Goal: Task Accomplishment & Management: Manage account settings

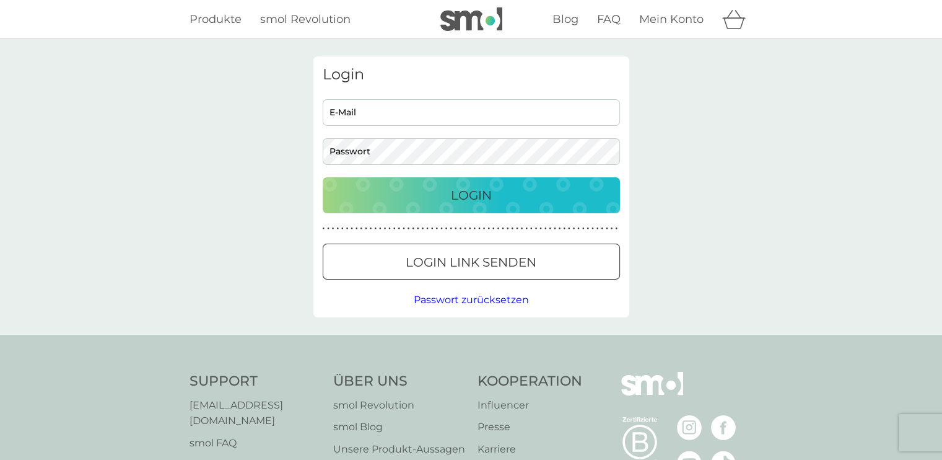
type input "b.kalliess@gmx.de"
click at [439, 212] on button "Login" at bounding box center [471, 195] width 297 height 36
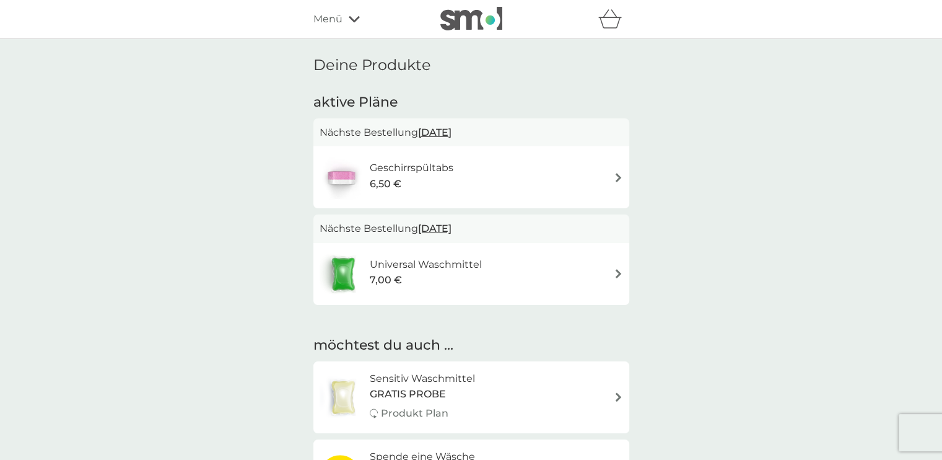
click at [617, 178] on img at bounding box center [618, 177] width 9 height 9
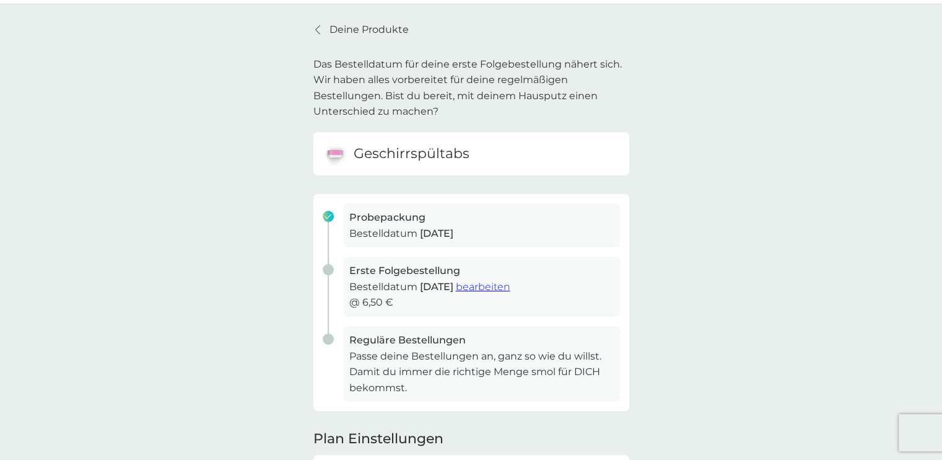
scroll to position [62, 0]
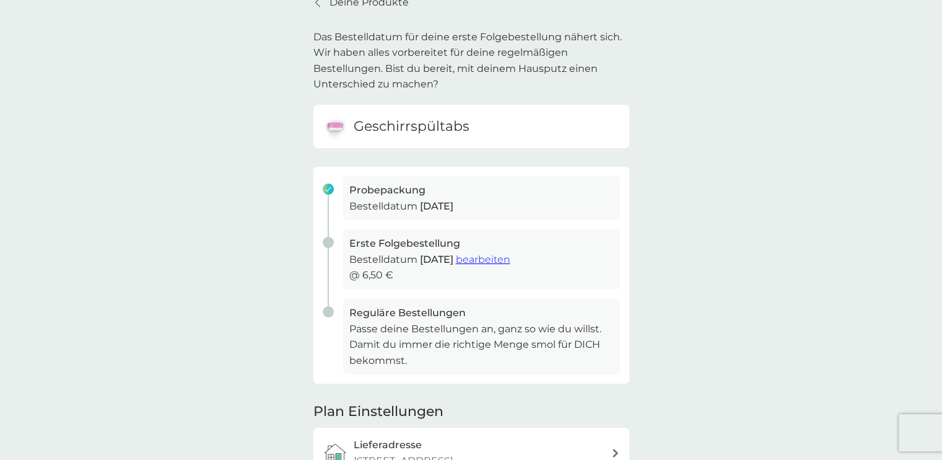
click at [510, 263] on span "bearbeiten" at bounding box center [483, 259] width 55 height 12
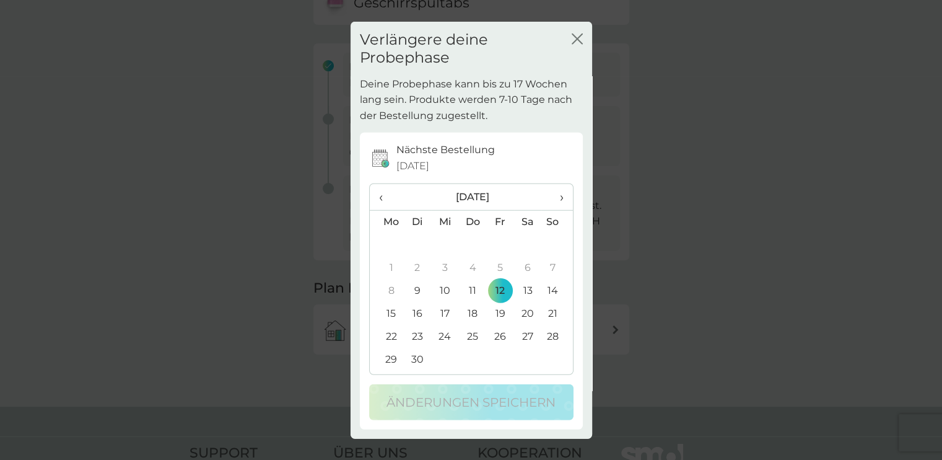
scroll to position [186, 0]
click at [562, 198] on span "›" at bounding box center [557, 196] width 12 height 26
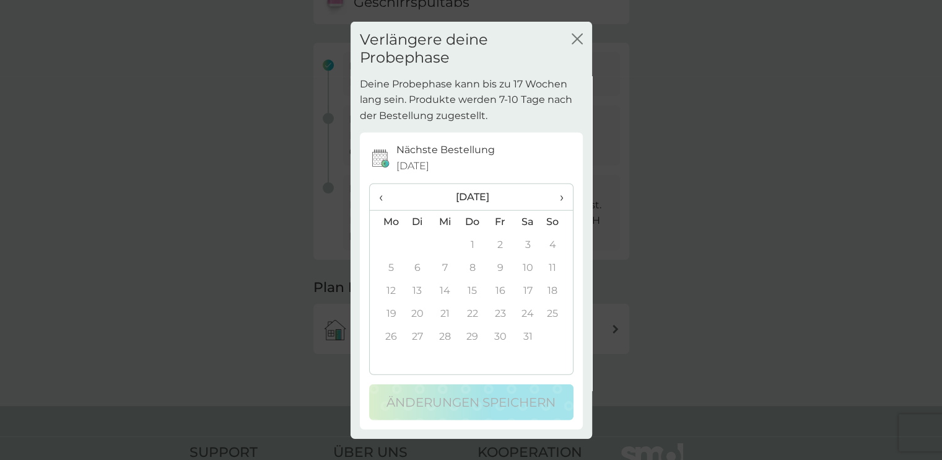
click at [381, 197] on span "‹" at bounding box center [386, 196] width 15 height 26
click at [497, 334] on td "26" at bounding box center [500, 336] width 27 height 23
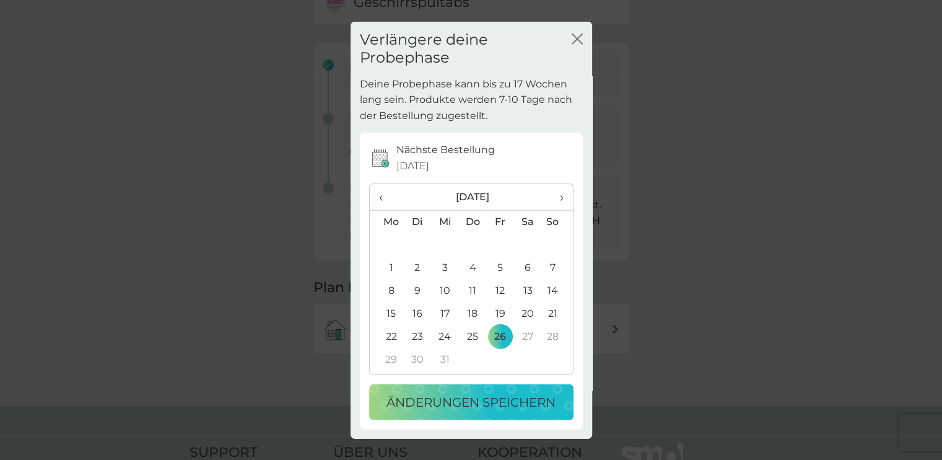
click at [467, 402] on p "Änderungen speichern" at bounding box center [471, 401] width 169 height 20
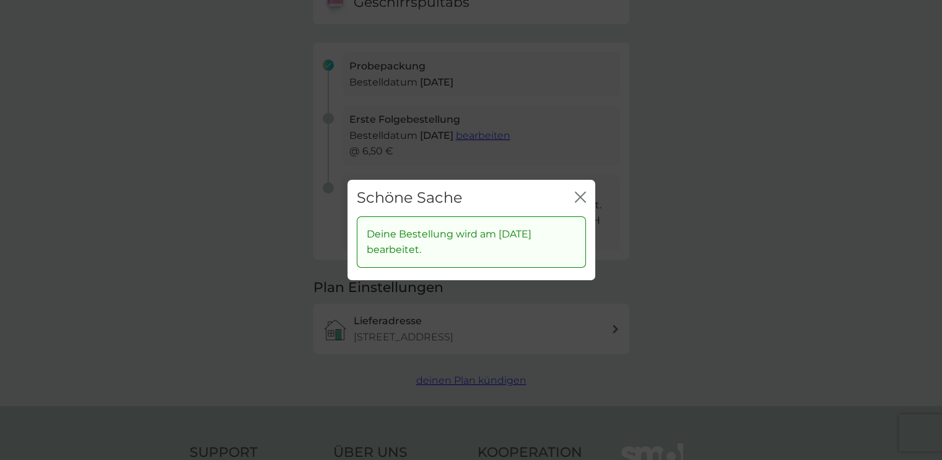
click at [579, 196] on icon "Schließen" at bounding box center [577, 197] width 5 height 10
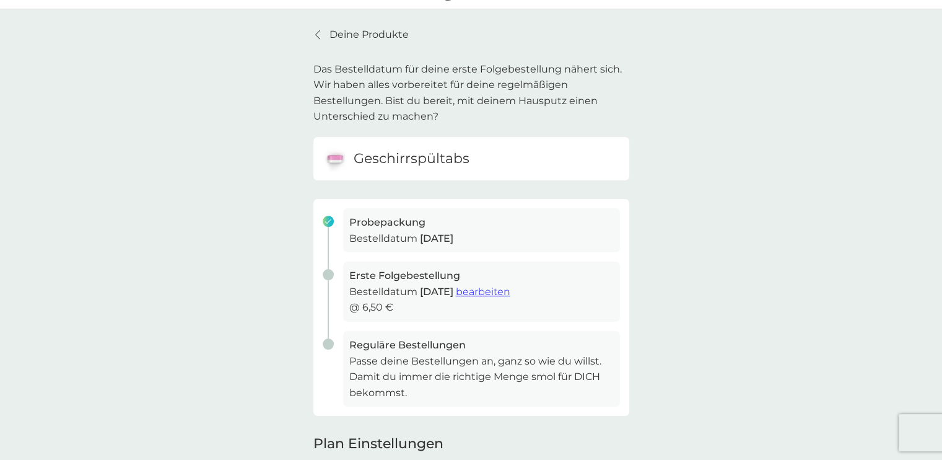
scroll to position [0, 0]
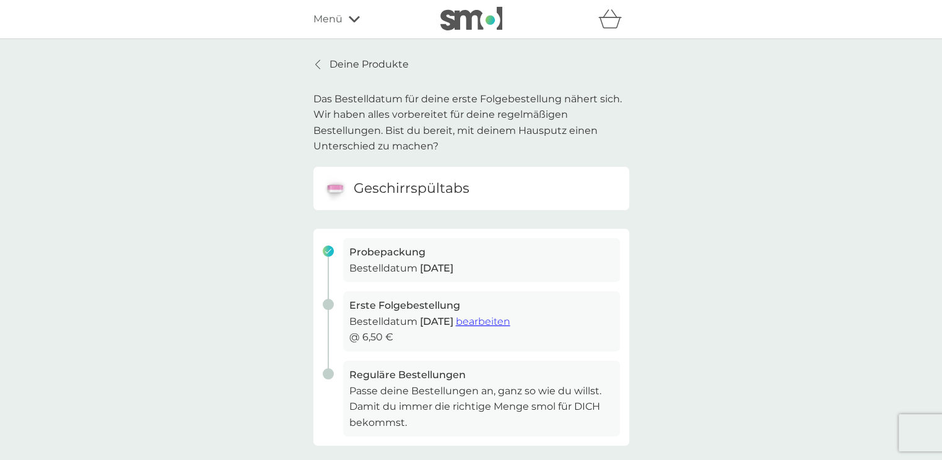
click at [315, 58] on link "Deine Produkte" at bounding box center [360, 64] width 95 height 16
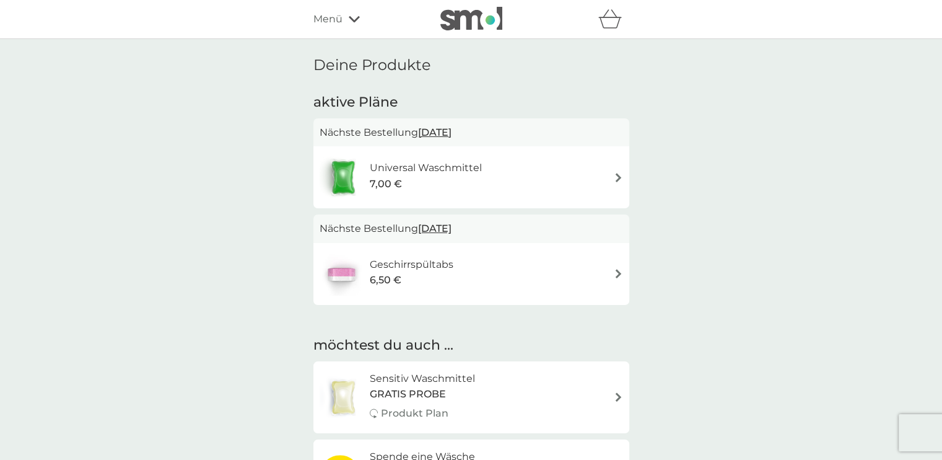
click at [614, 173] on img at bounding box center [618, 177] width 9 height 9
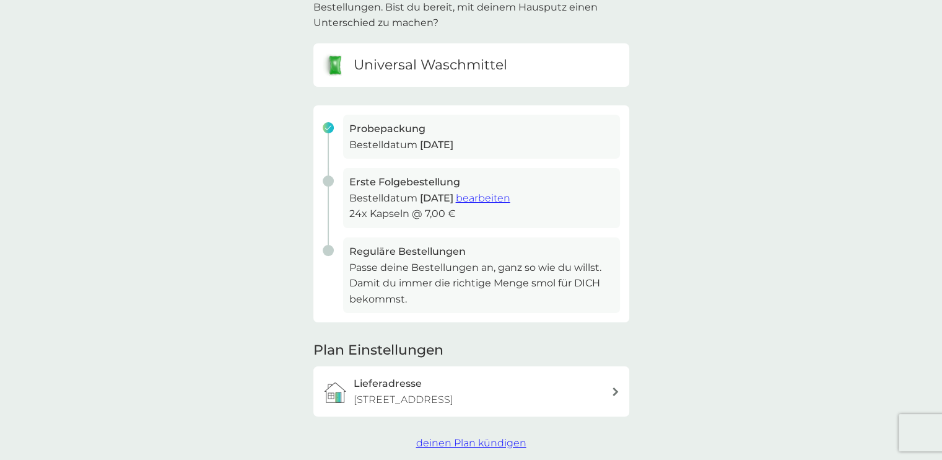
scroll to position [124, 0]
click at [510, 198] on span "bearbeiten" at bounding box center [483, 197] width 55 height 12
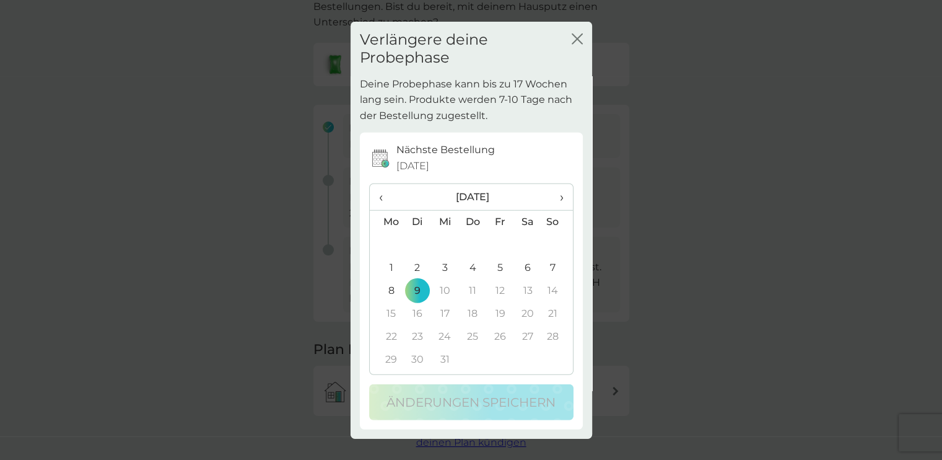
click at [582, 41] on icon "Schließen" at bounding box center [577, 38] width 11 height 11
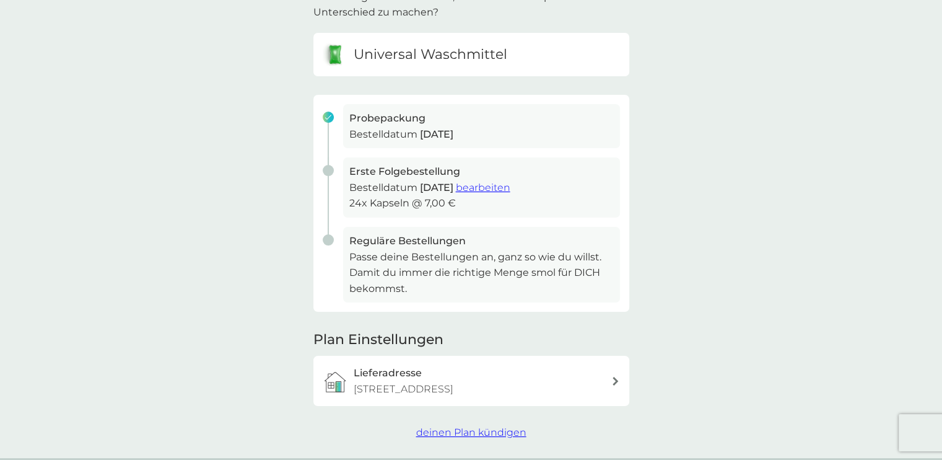
scroll to position [0, 0]
